Goal: Information Seeking & Learning: Learn about a topic

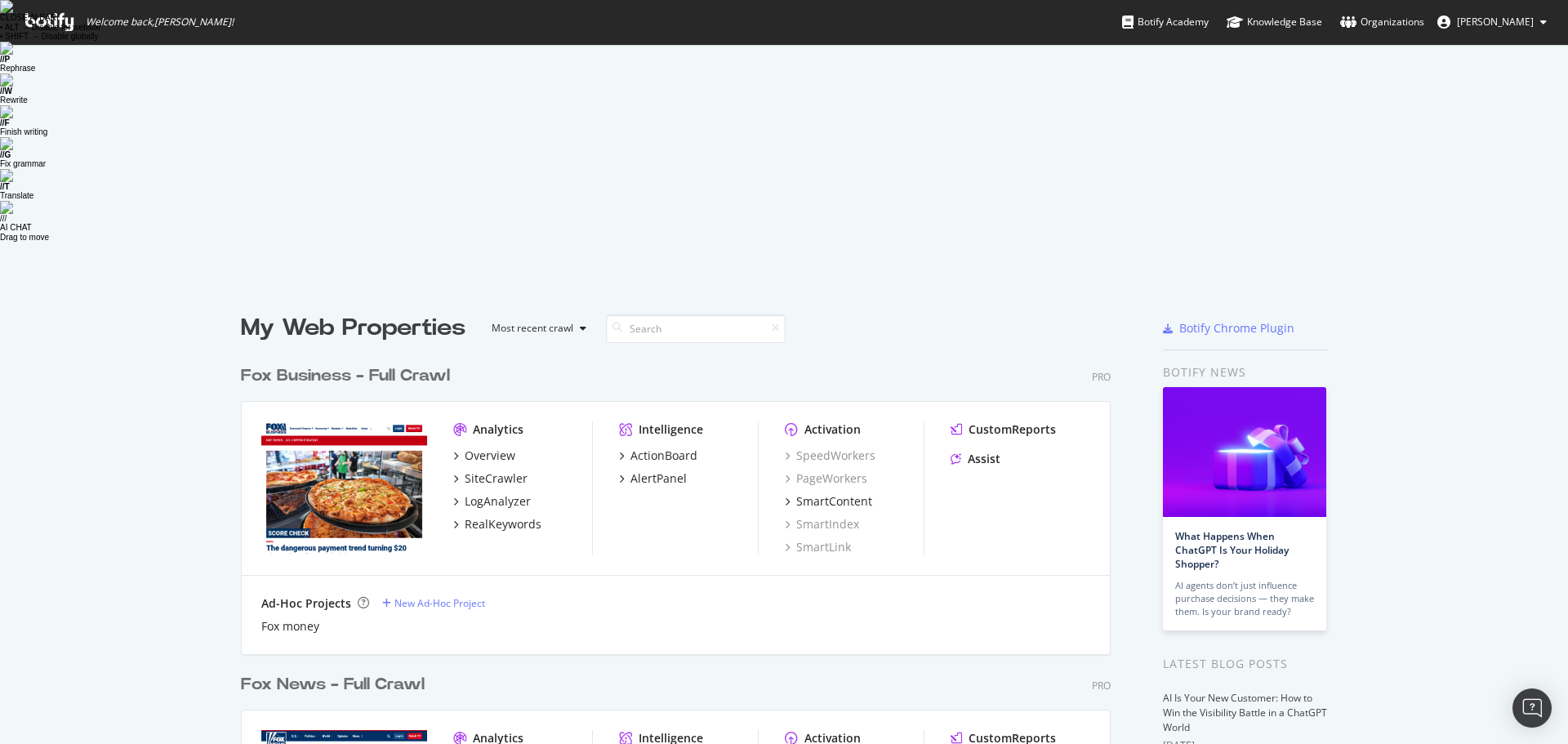
scroll to position [732, 1544]
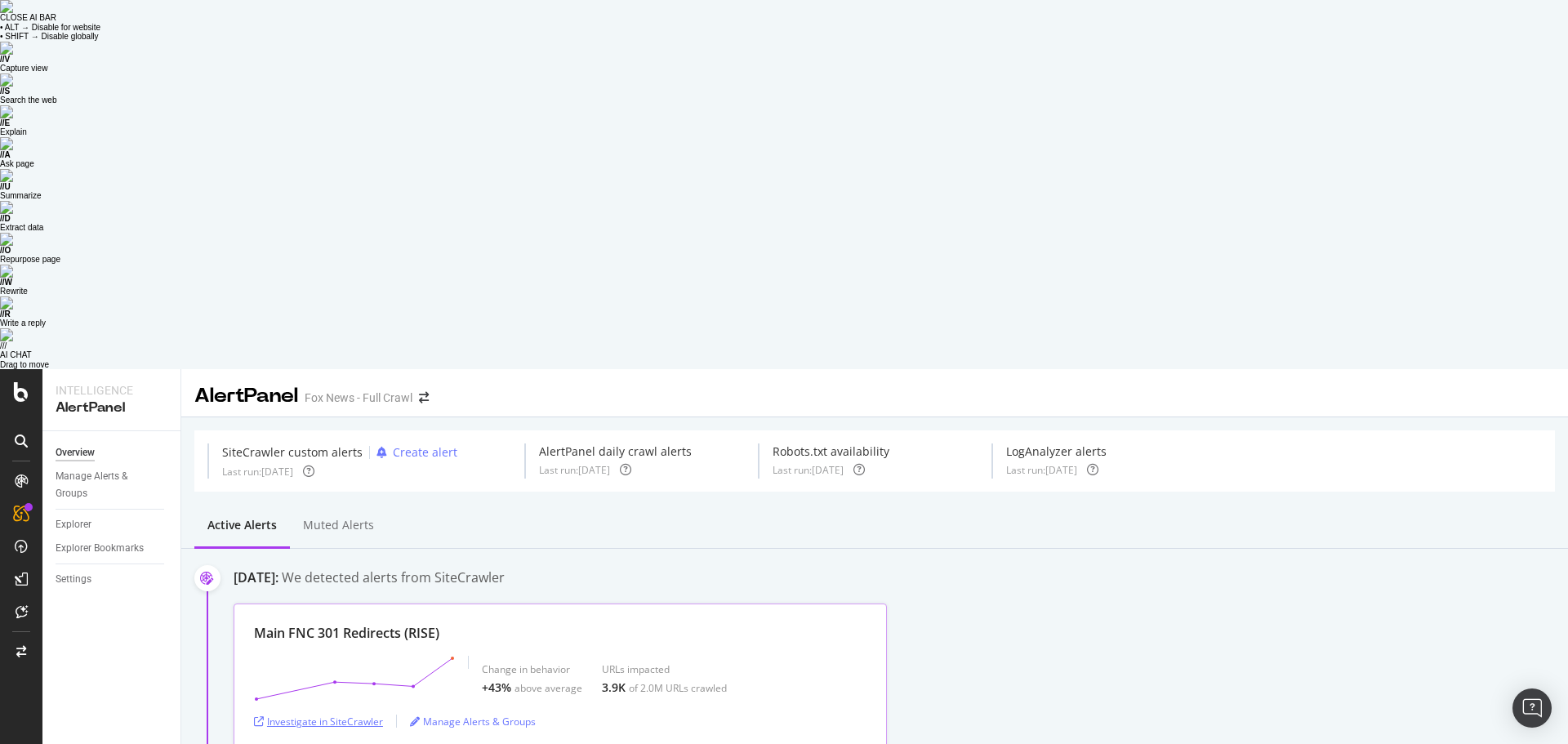
click at [333, 715] on div "Investigate in SiteCrawler" at bounding box center [318, 722] width 129 height 14
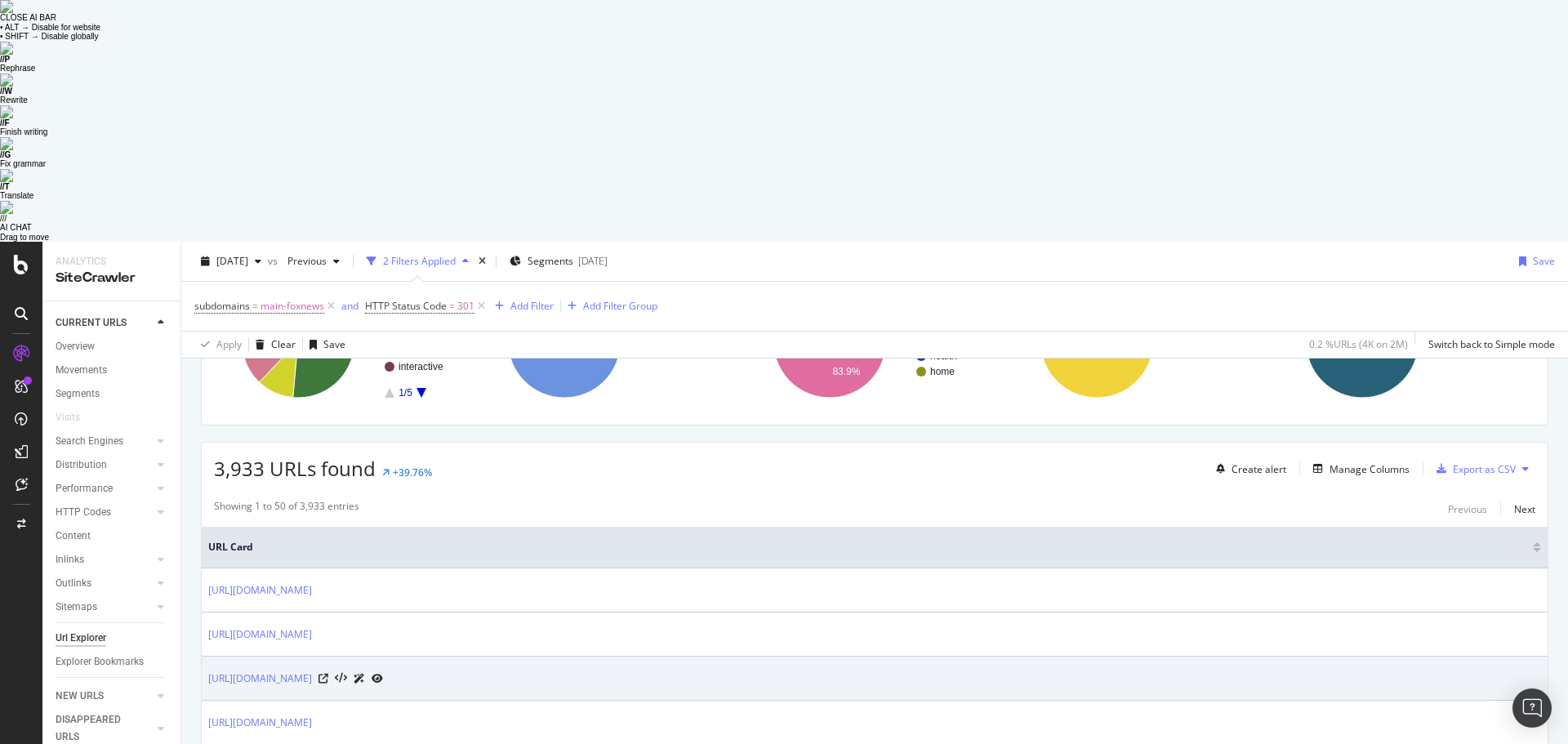
scroll to position [245, 0]
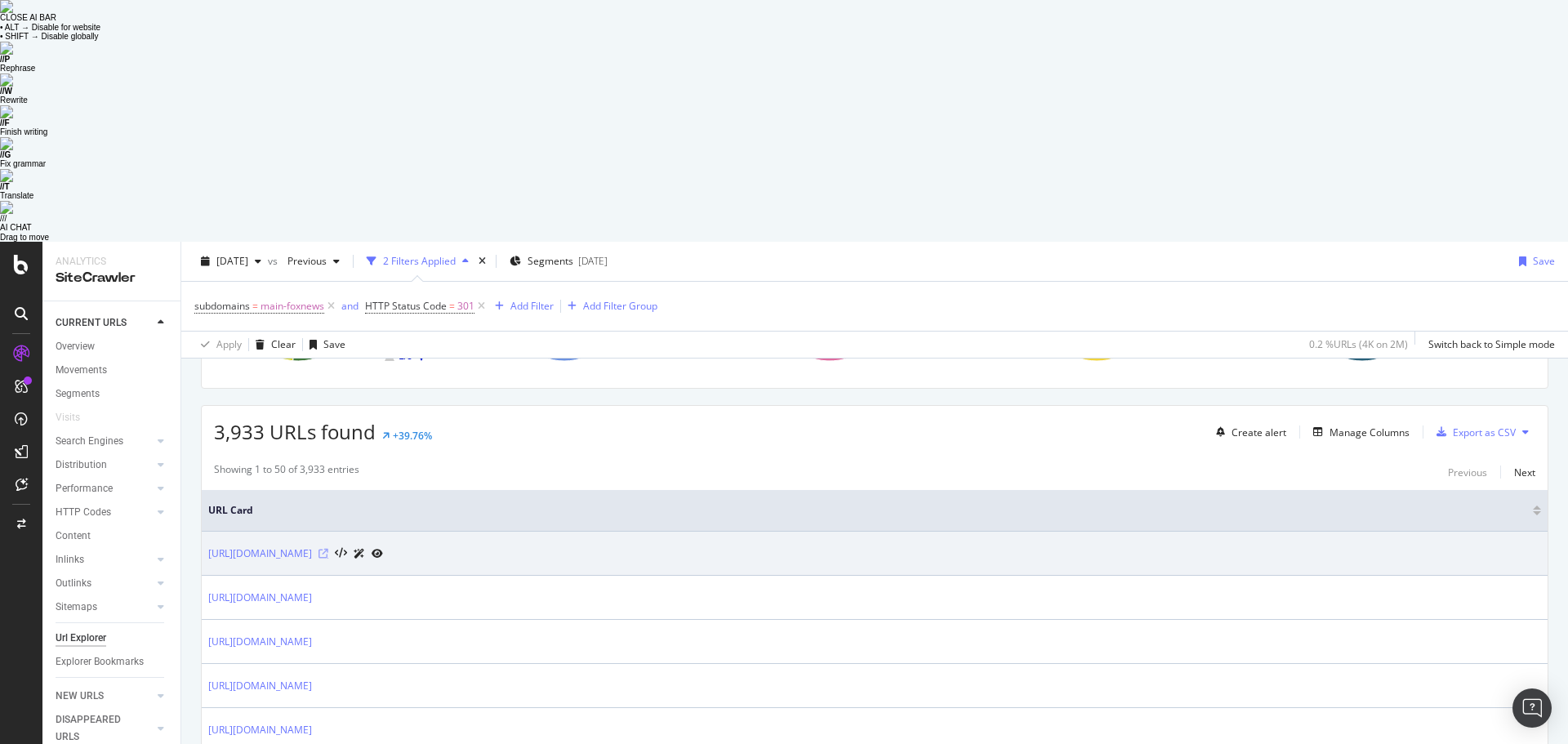
click at [328, 549] on icon at bounding box center [324, 554] width 10 height 10
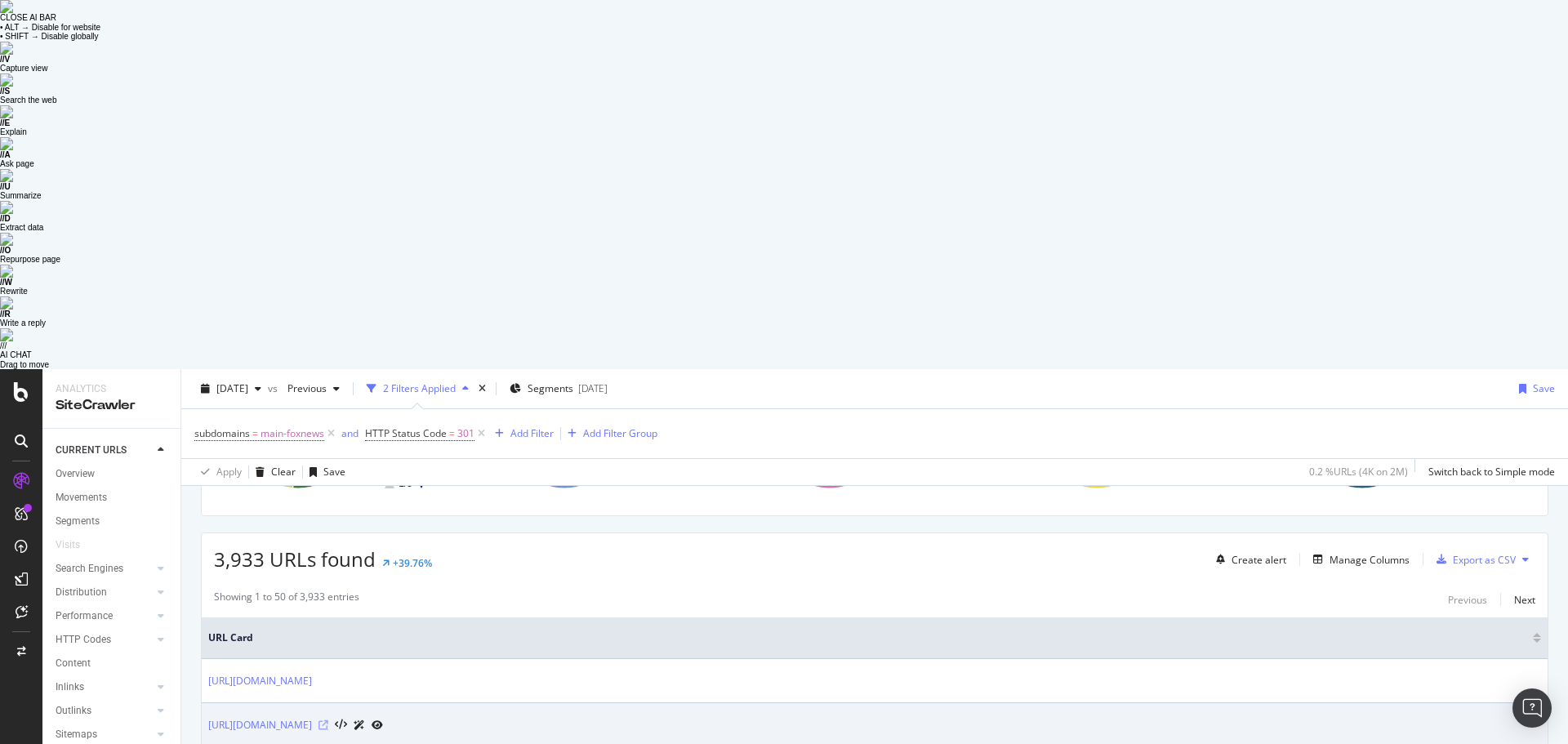
click at [328, 721] on icon at bounding box center [324, 725] width 10 height 10
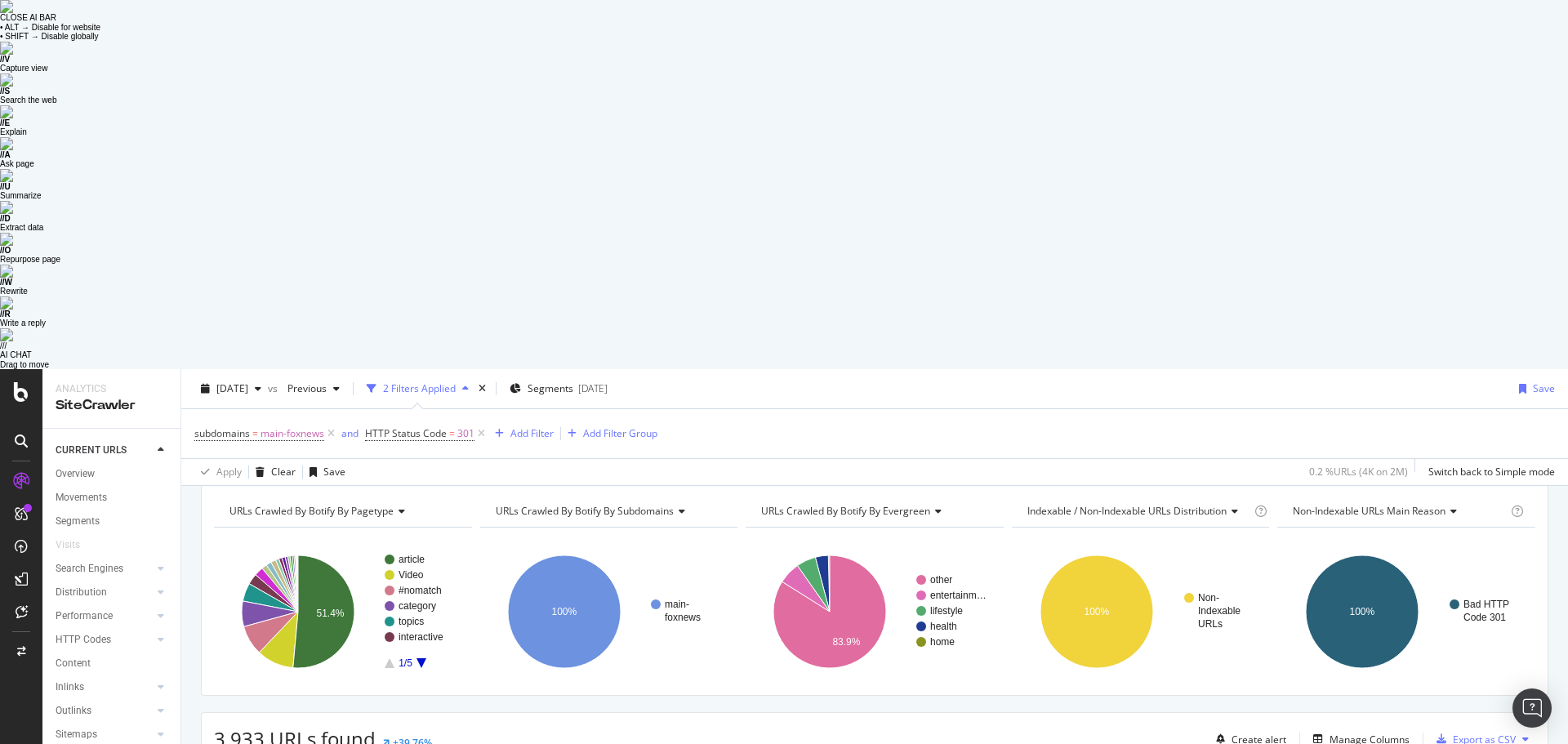
scroll to position [0, 0]
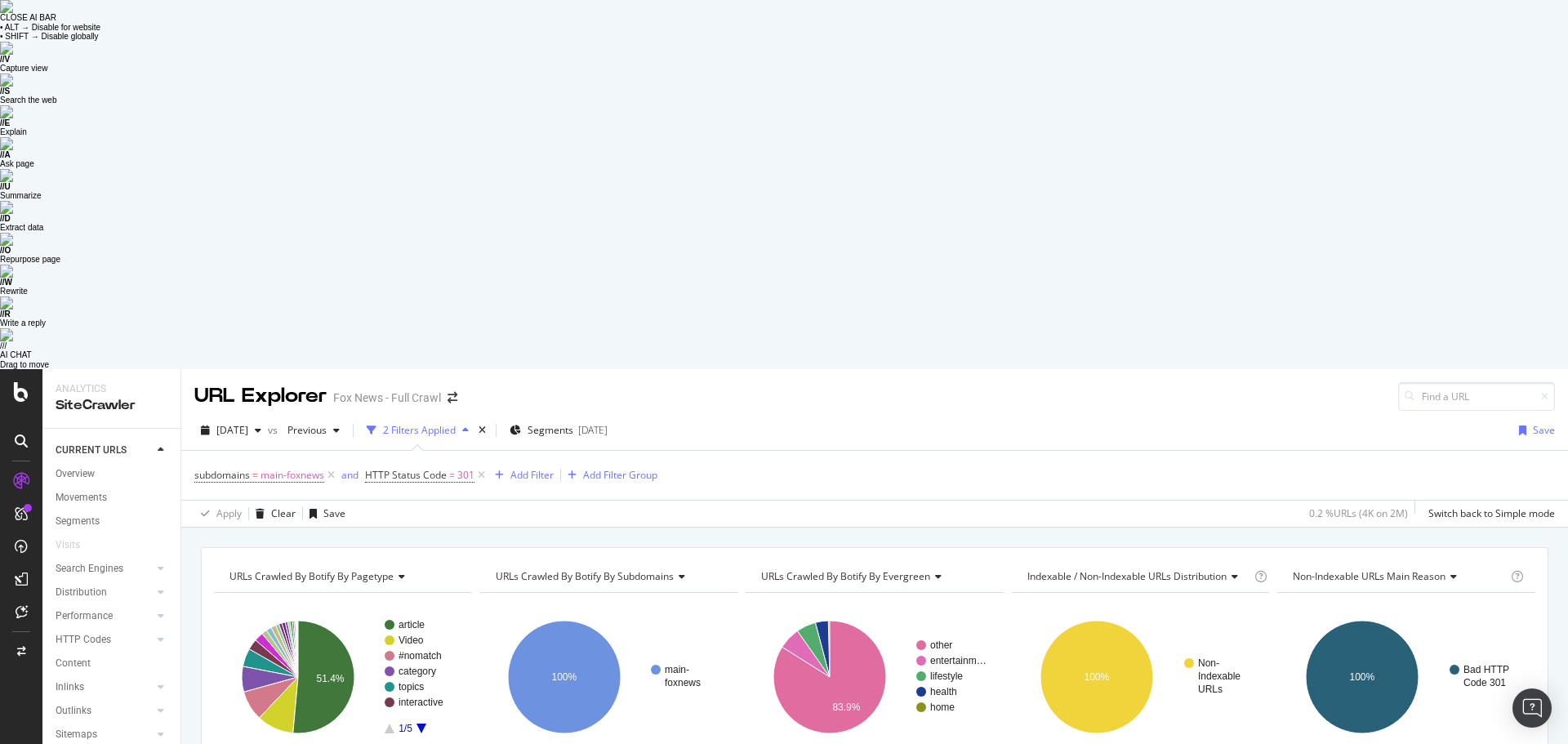
click at [1039, 451] on div "subdomains = main-foxnews and HTTP Status Code = 301 Add Filter Add Filter Group" at bounding box center [874, 475] width 1360 height 49
click at [573, 423] on span "Segments" at bounding box center [550, 430] width 45 height 14
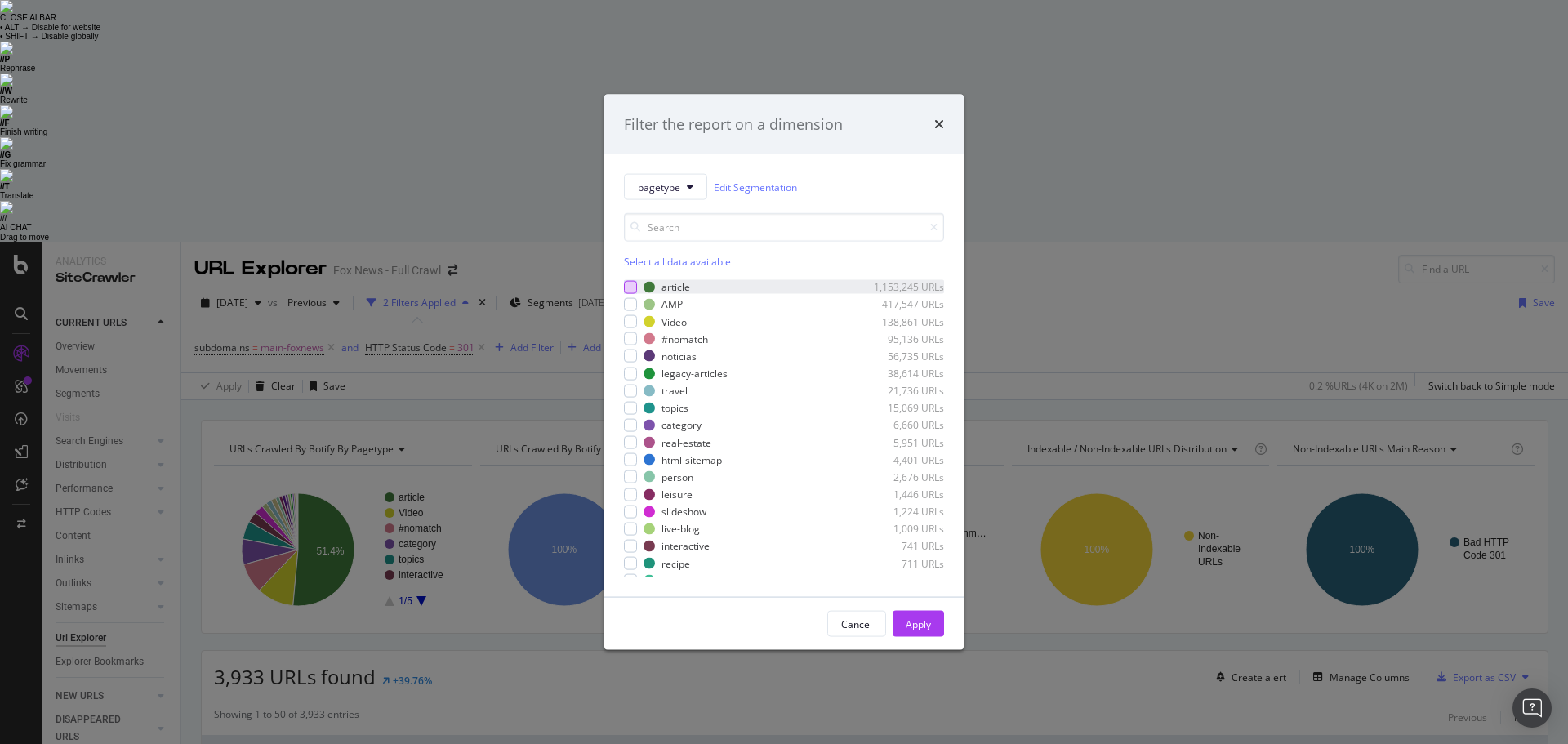
click at [630, 288] on div "modal" at bounding box center [631, 287] width 13 height 13
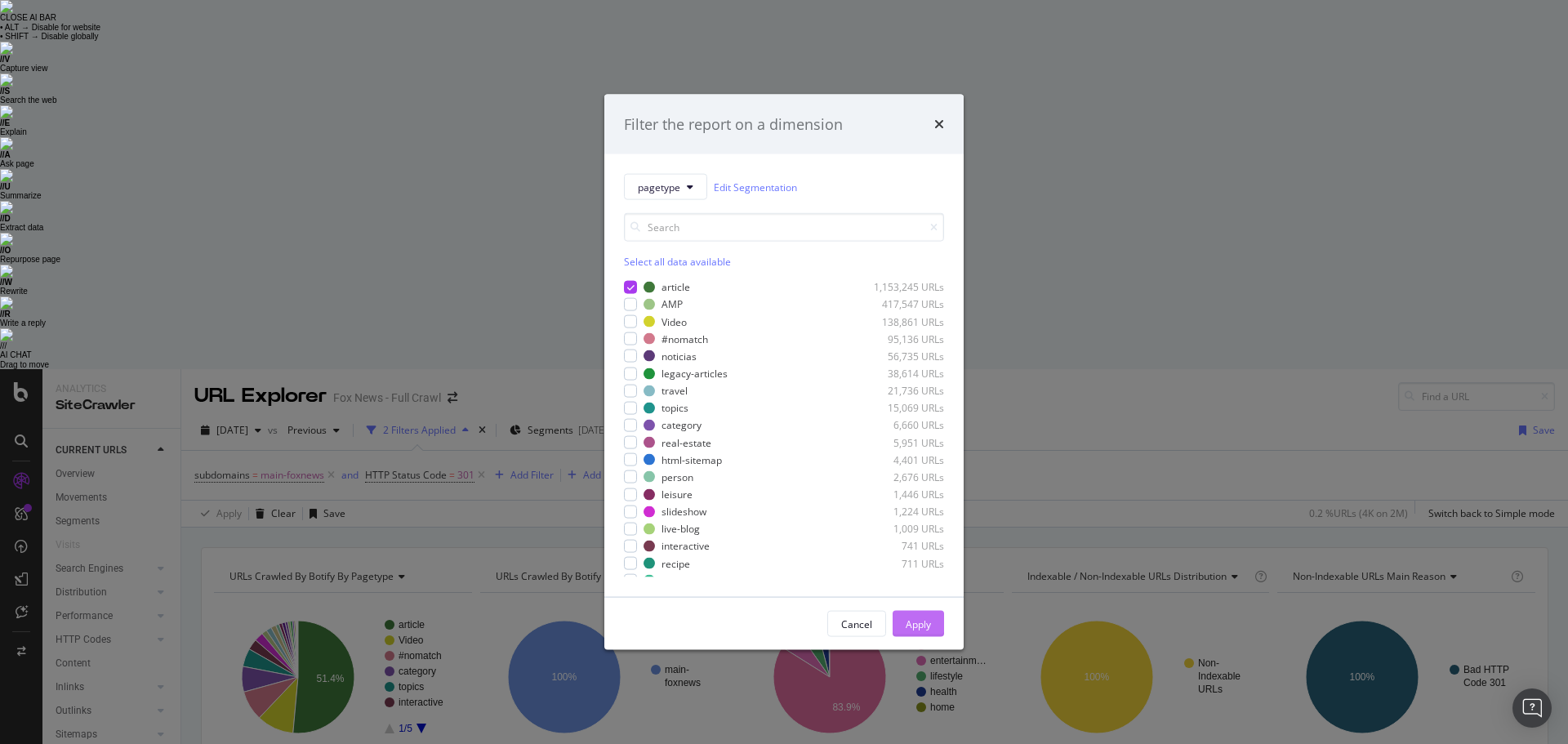
click at [925, 622] on div "Apply" at bounding box center [918, 623] width 25 height 14
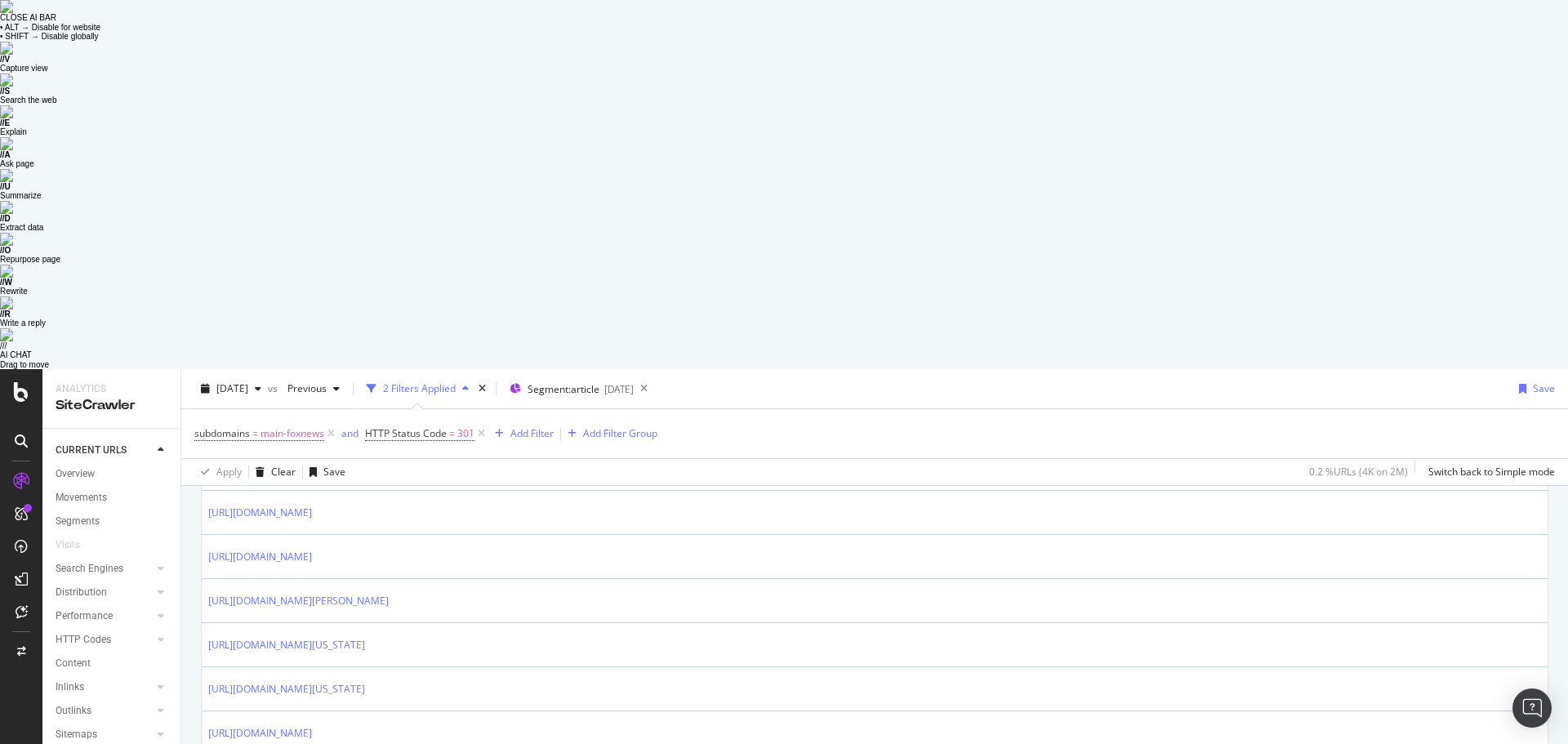
scroll to position [1635, 0]
